Goal: Task Accomplishment & Management: Manage account settings

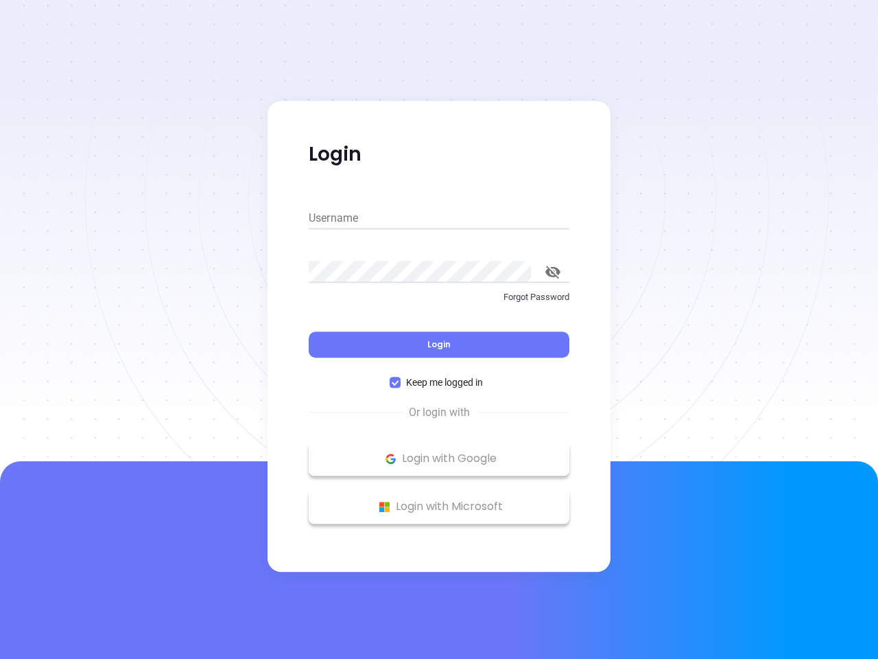
click at [439, 329] on div "Login" at bounding box center [439, 336] width 261 height 43
click at [439, 218] on input "Username" at bounding box center [439, 218] width 261 height 22
click at [553, 272] on icon "toggle password visibility" at bounding box center [552, 272] width 15 height 13
click at [439, 344] on span "Login" at bounding box center [438, 344] width 23 height 12
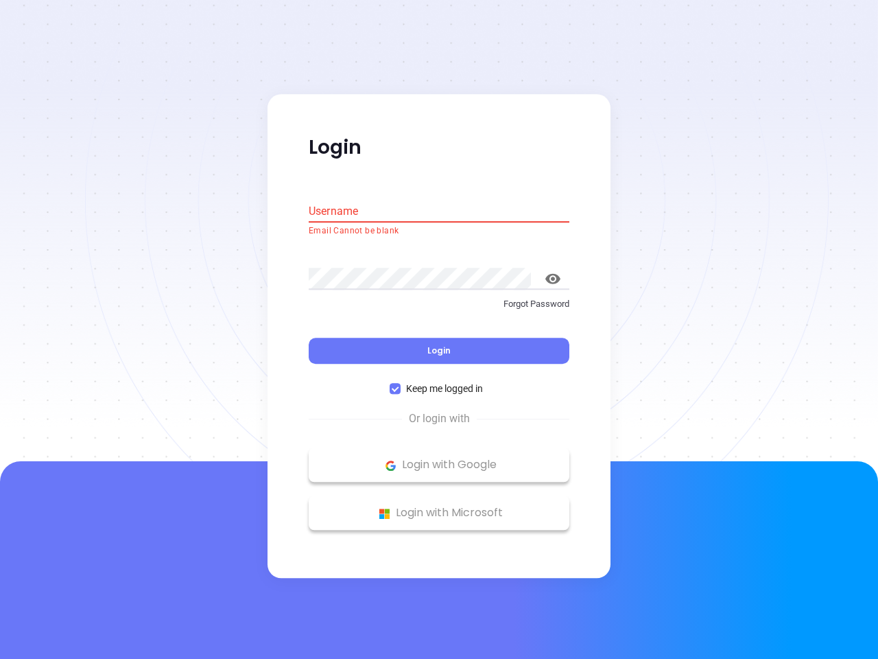
click at [439, 382] on span "Keep me logged in" at bounding box center [445, 388] width 88 height 15
click at [401, 384] on input "Keep me logged in" at bounding box center [395, 389] width 11 height 11
checkbox input "false"
click at [439, 458] on p "Login with Google" at bounding box center [439, 465] width 247 height 21
click at [439, 506] on p "Login with Microsoft" at bounding box center [439, 513] width 247 height 21
